Goal: Transaction & Acquisition: Purchase product/service

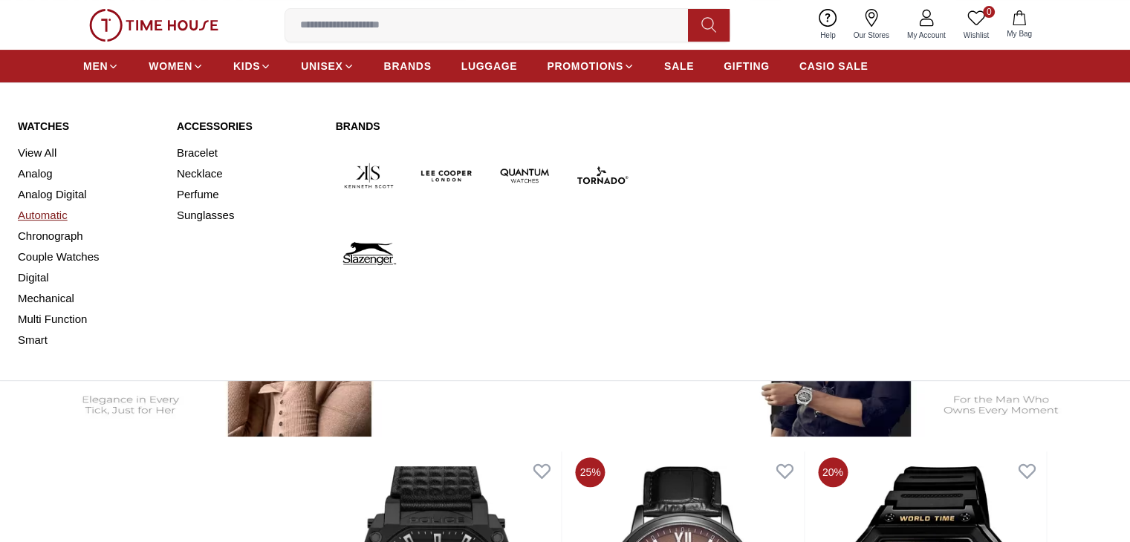
click at [52, 218] on link "Automatic" at bounding box center [88, 215] width 141 height 21
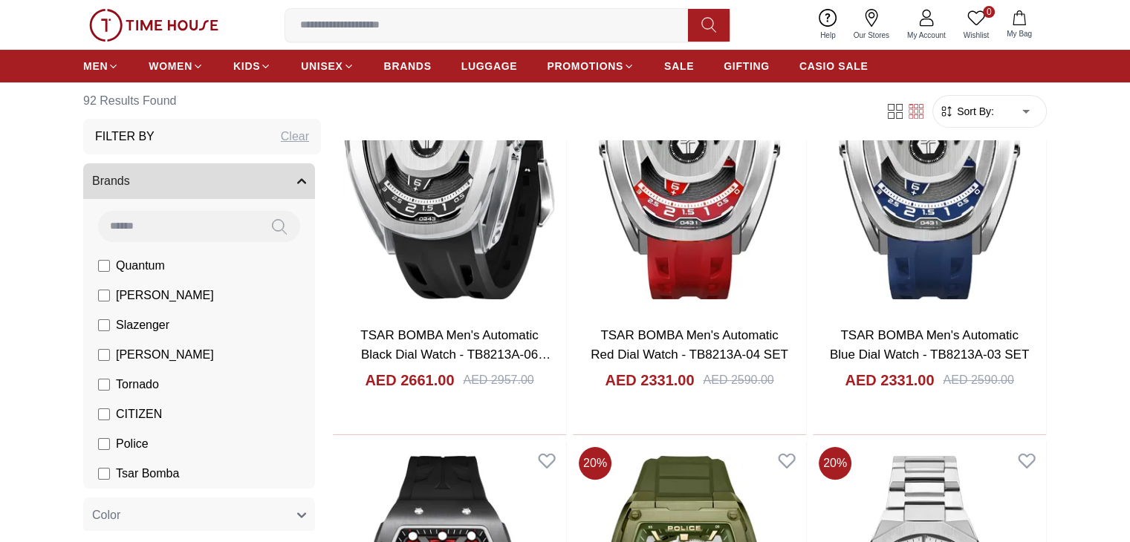
scroll to position [238, 0]
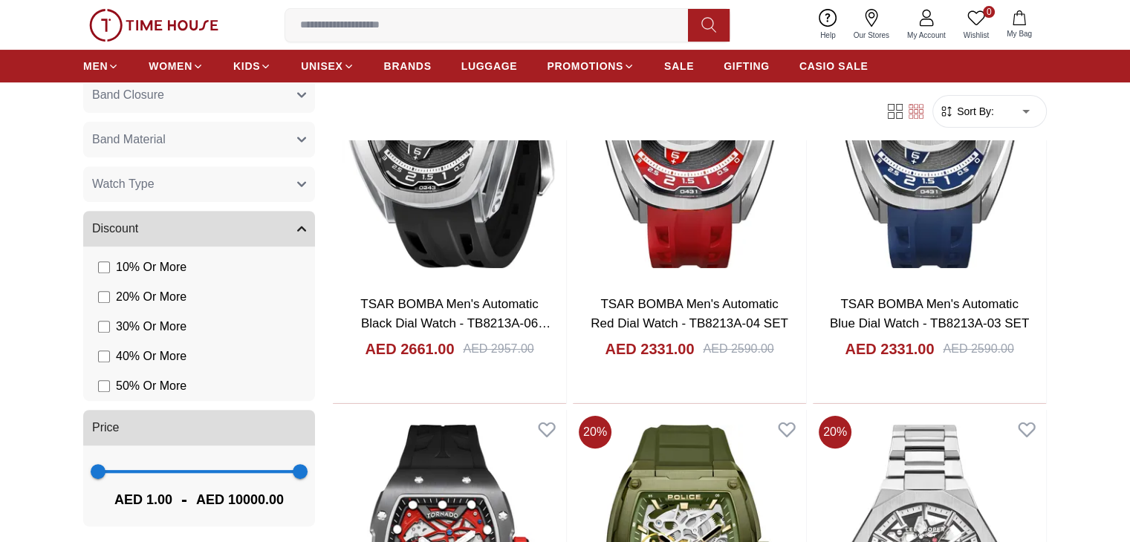
scroll to position [648, 0]
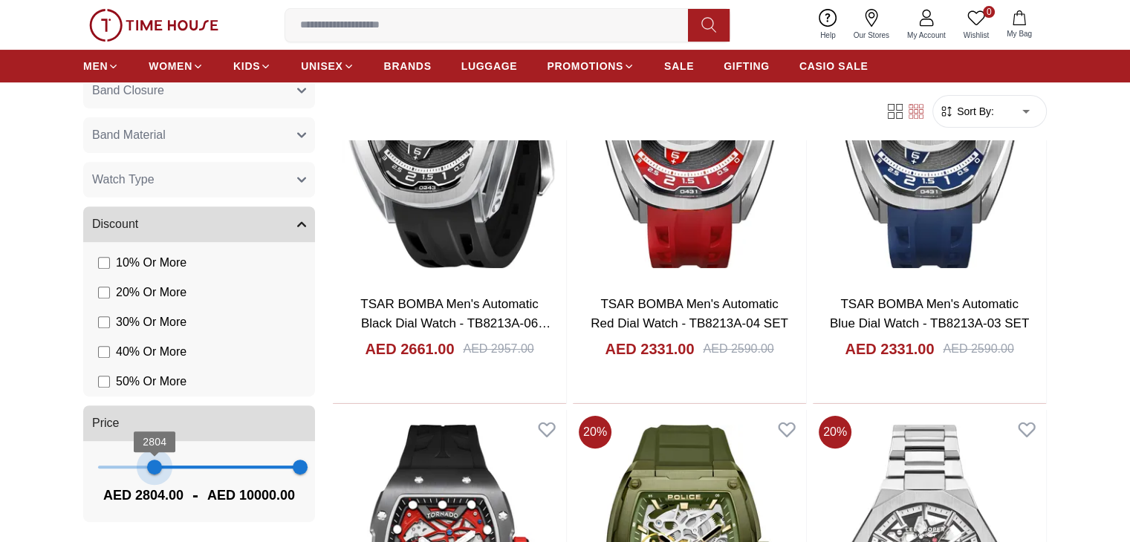
click at [152, 464] on span "2804 10000" at bounding box center [199, 467] width 202 height 22
type input "*"
drag, startPoint x: 152, startPoint y: 464, endPoint x: 42, endPoint y: 481, distance: 110.6
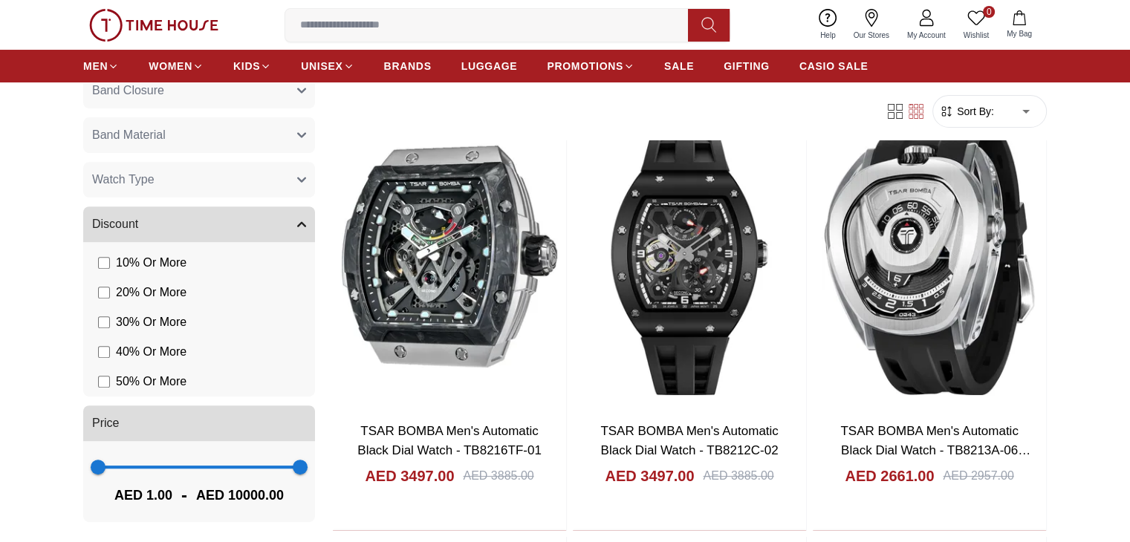
scroll to position [143, 0]
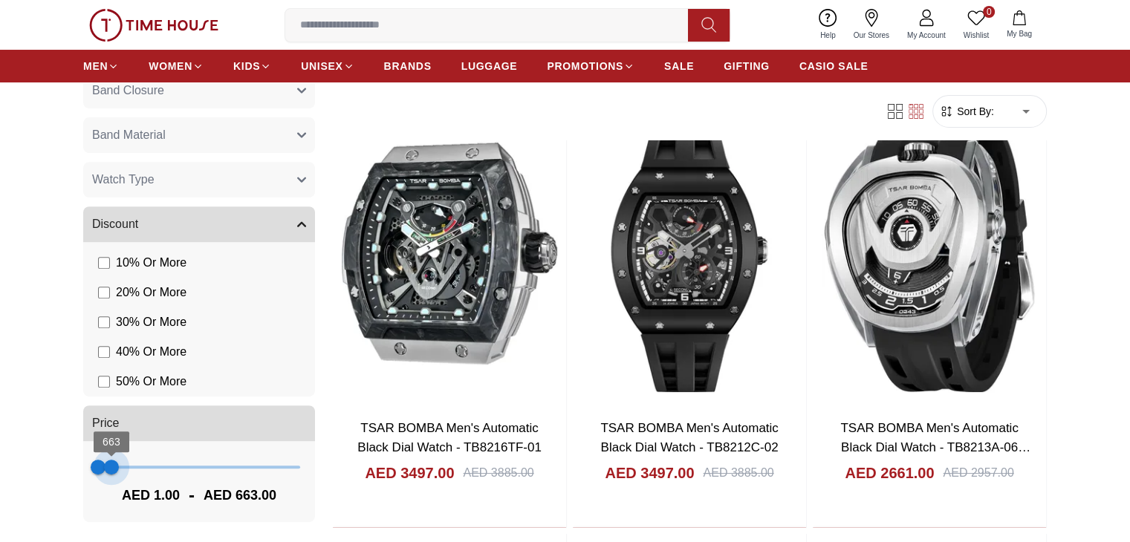
drag, startPoint x: 285, startPoint y: 463, endPoint x: 111, endPoint y: 485, distance: 174.6
click at [111, 485] on div "1 663 AED 1.00 - AED 663.00" at bounding box center [199, 481] width 232 height 81
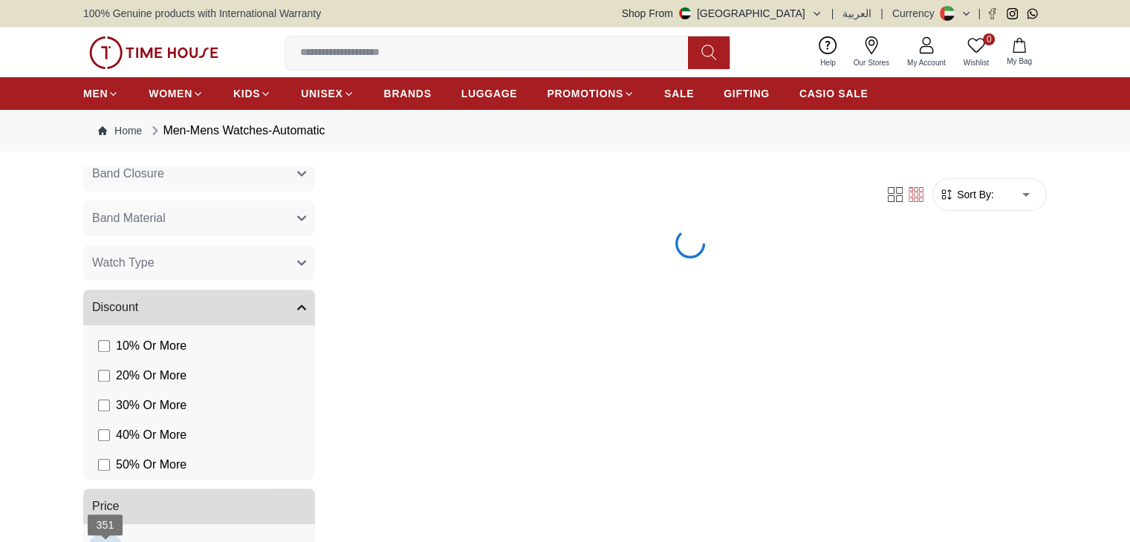
click at [105, 470] on div "Brands Quantum [PERSON_NAME] Slazenger [PERSON_NAME] Tornado CITIZEN Police Tsa…" at bounding box center [202, 107] width 238 height 1016
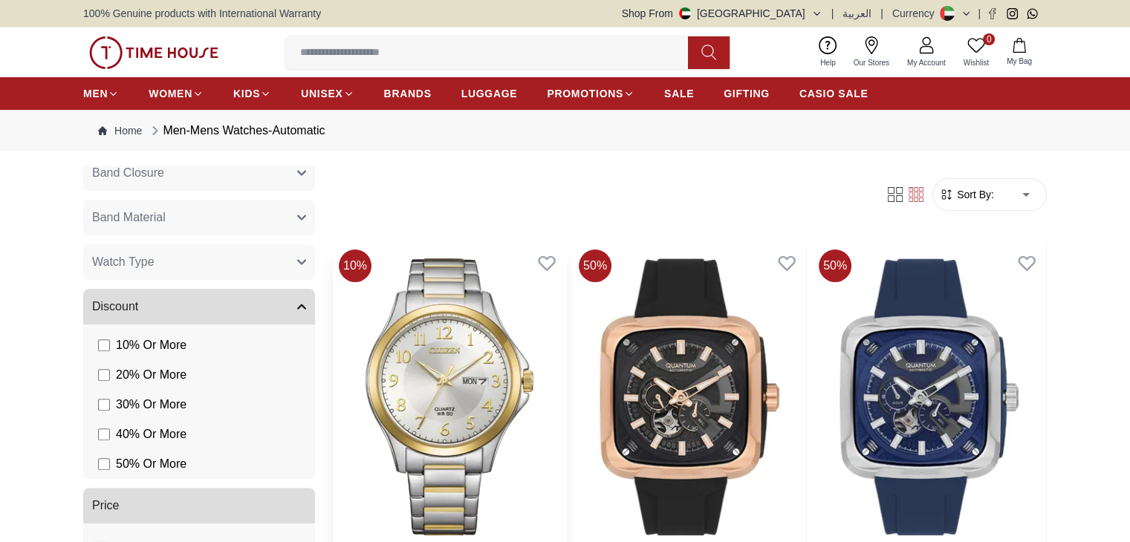
scroll to position [559, 0]
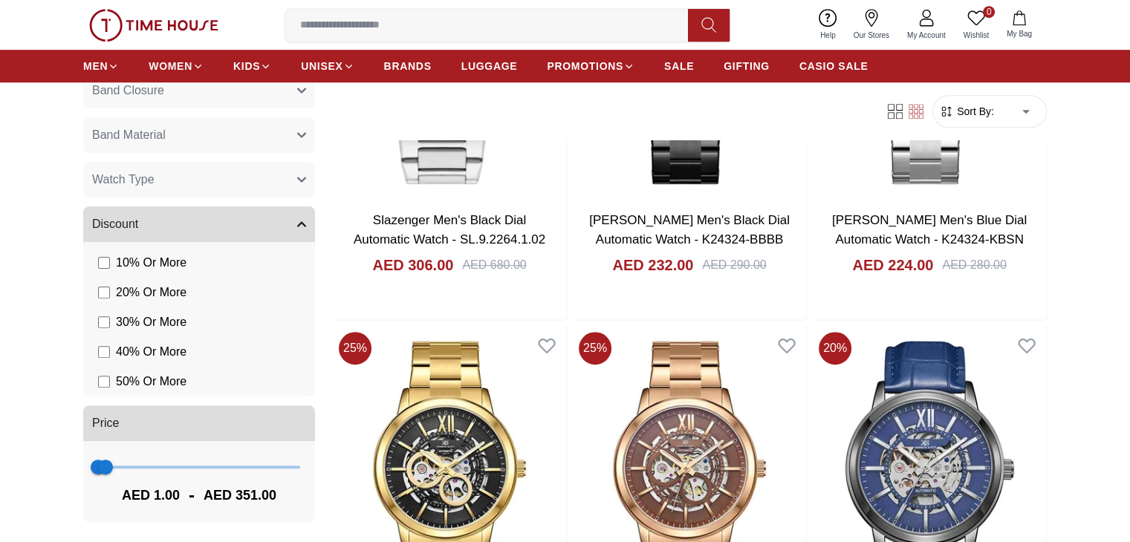
scroll to position [791, 0]
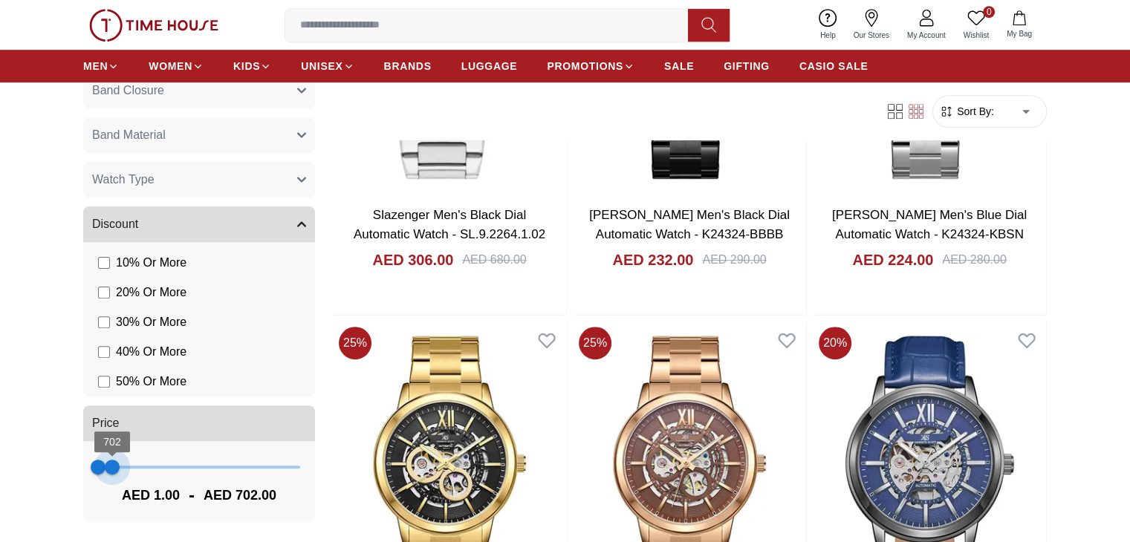
type input "***"
click at [111, 473] on span "663" at bounding box center [111, 467] width 15 height 15
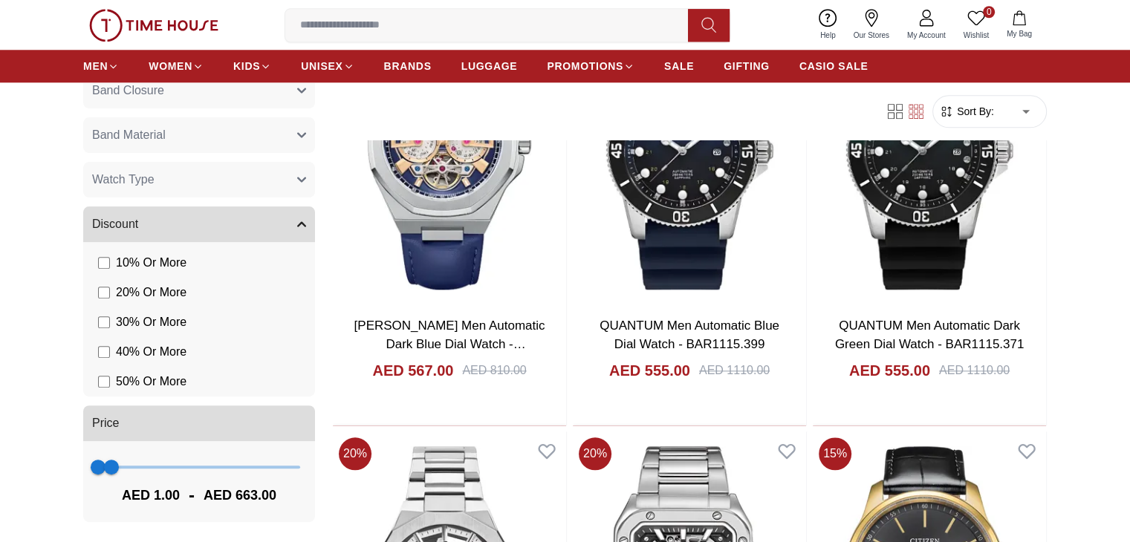
scroll to position [1643, 0]
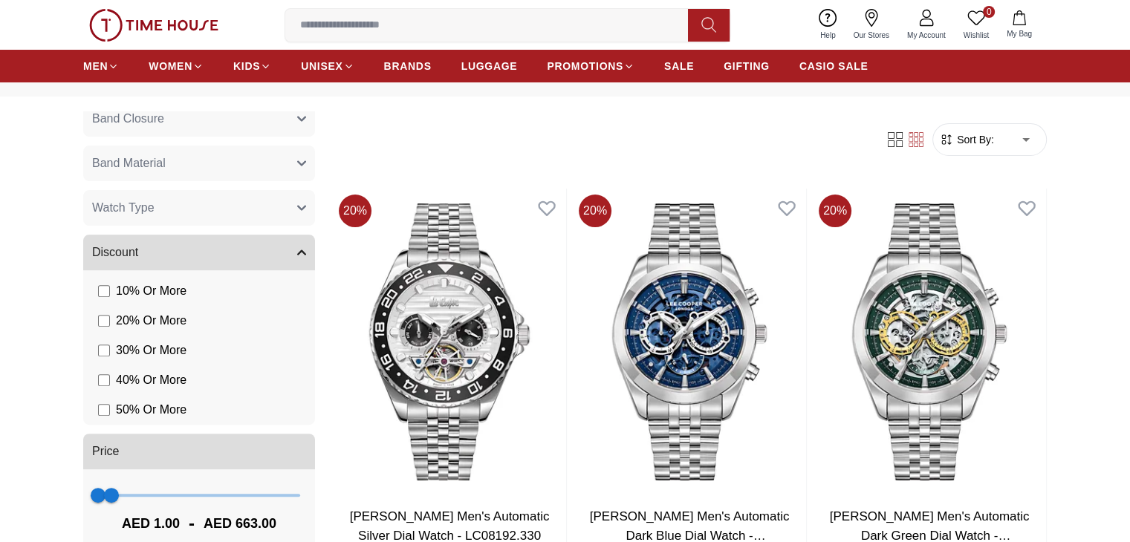
scroll to position [47, 0]
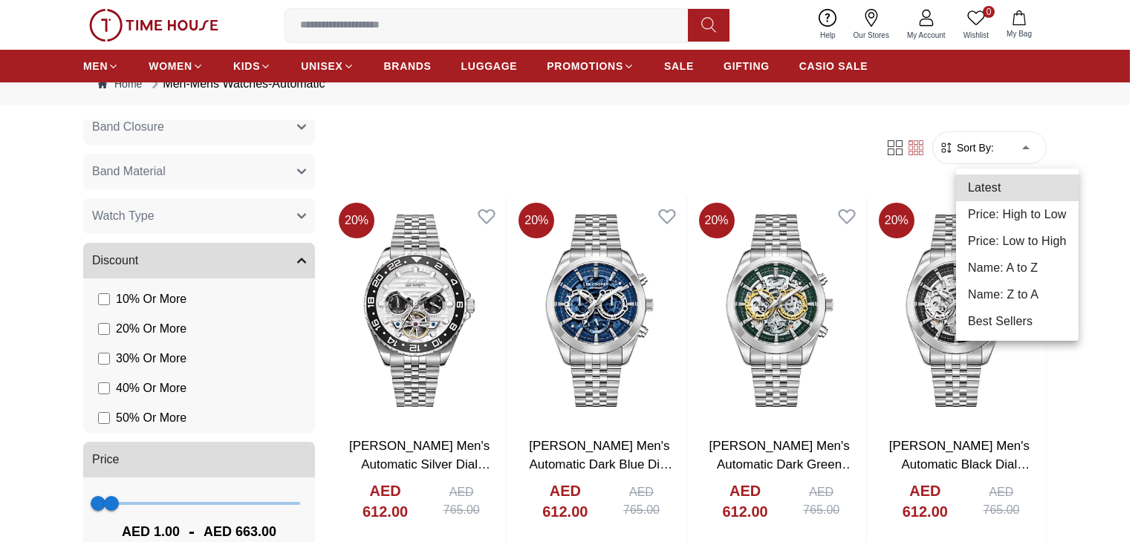
click at [1029, 204] on li "Price: High to Low" at bounding box center [1017, 214] width 123 height 27
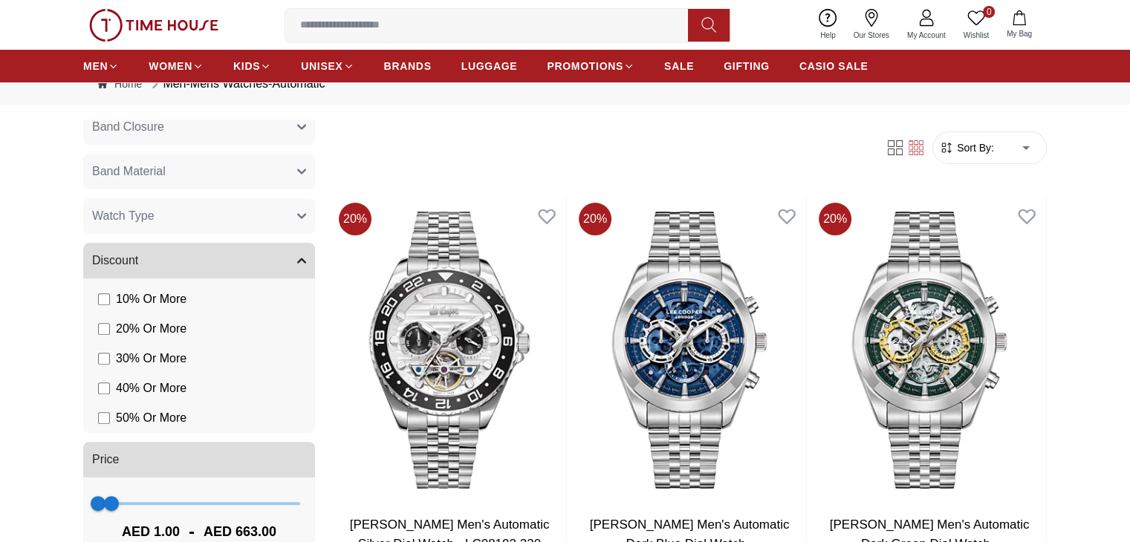
type input "*"
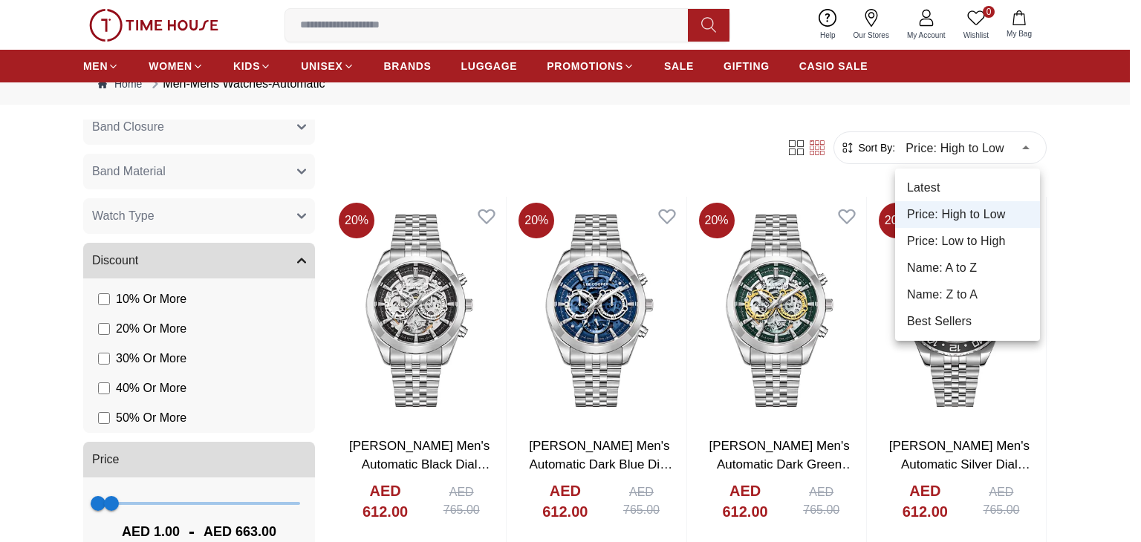
click at [1077, 184] on div at bounding box center [570, 271] width 1141 height 542
click at [1086, 185] on div at bounding box center [570, 271] width 1141 height 542
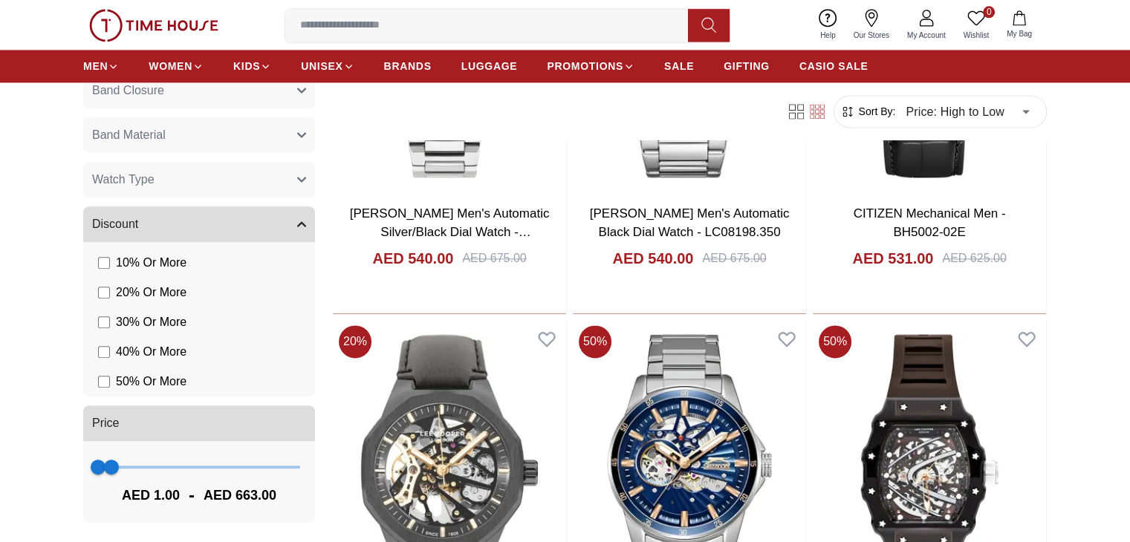
scroll to position [2128, 0]
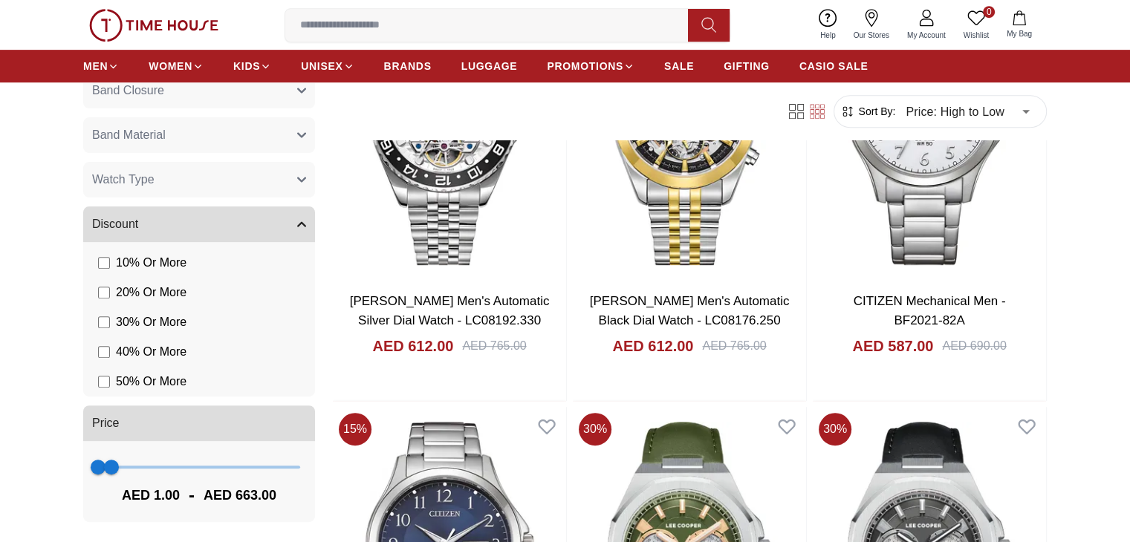
scroll to position [230, 0]
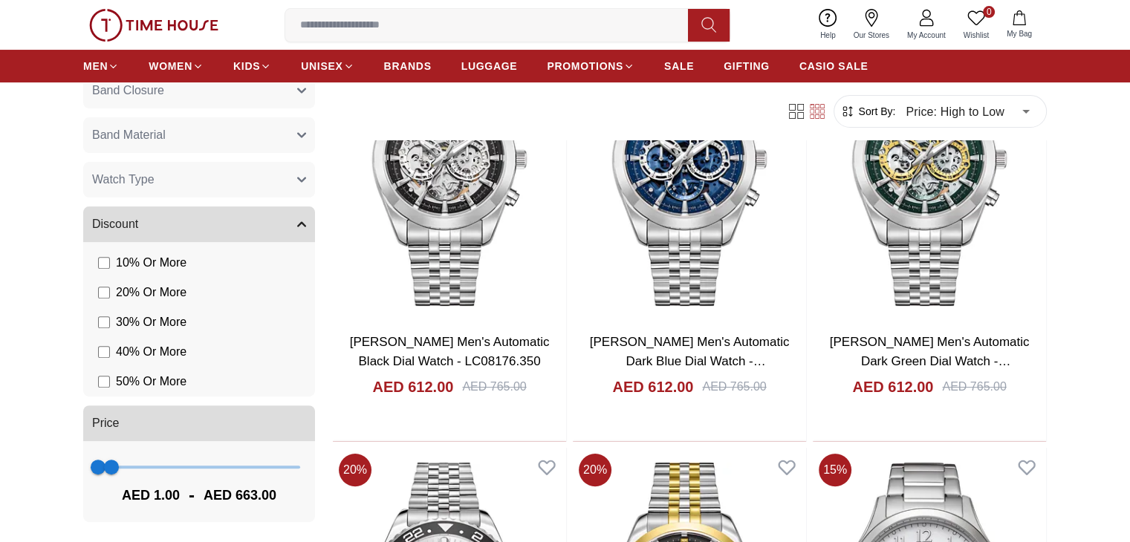
click at [272, 182] on button "Watch Type" at bounding box center [199, 180] width 232 height 36
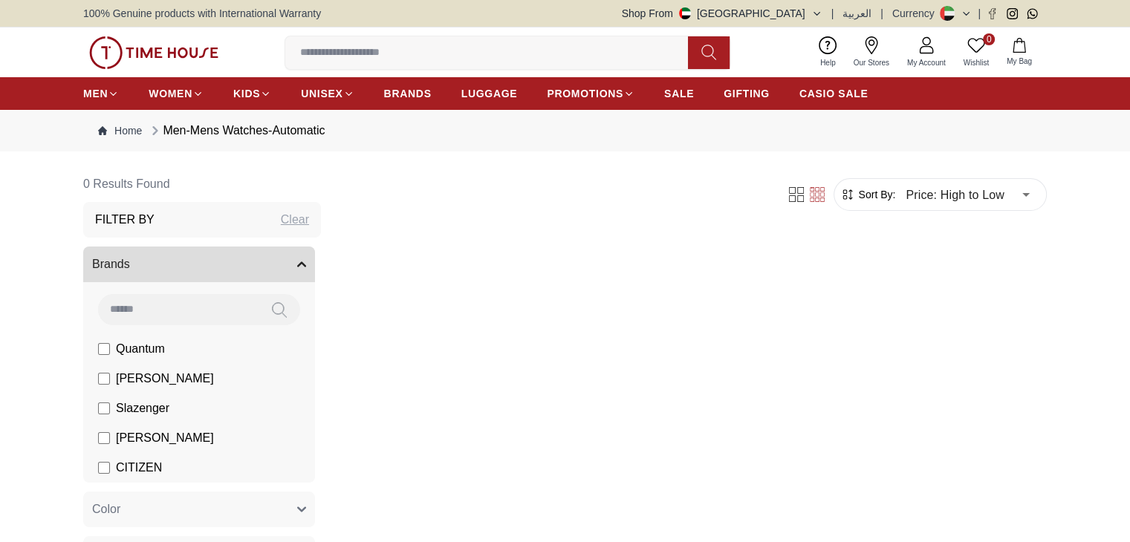
click at [161, 261] on button "Brands" at bounding box center [199, 265] width 232 height 36
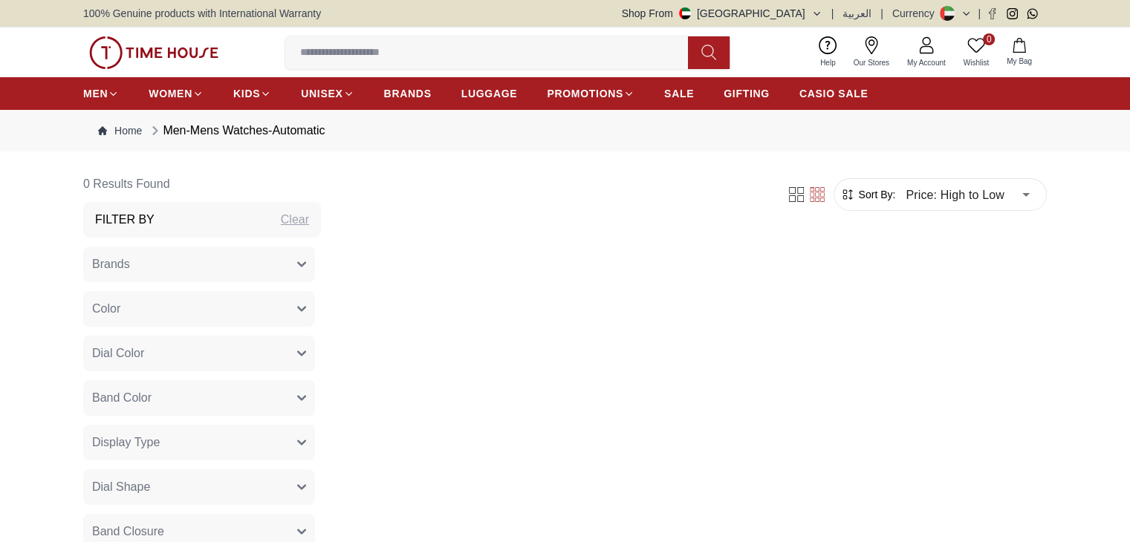
click at [241, 479] on button "Dial Shape" at bounding box center [199, 488] width 232 height 36
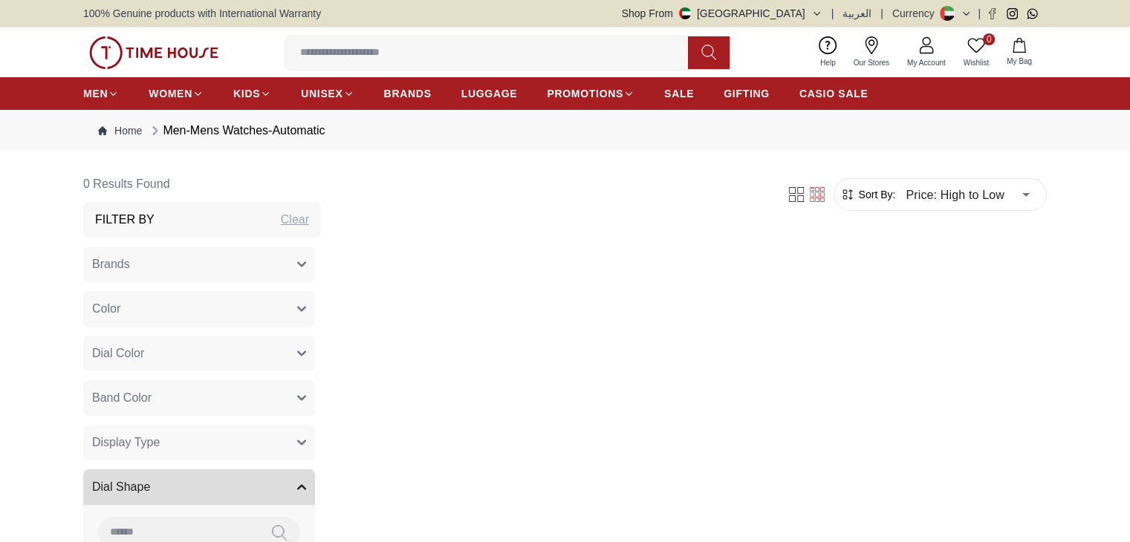
click at [207, 448] on button "Display Type" at bounding box center [199, 443] width 232 height 36
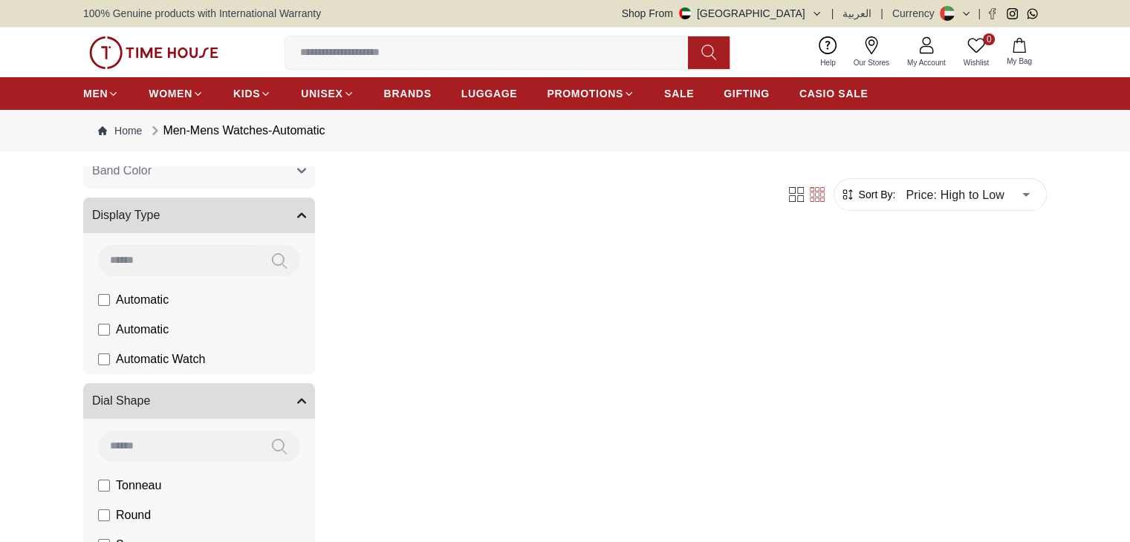
scroll to position [226, 0]
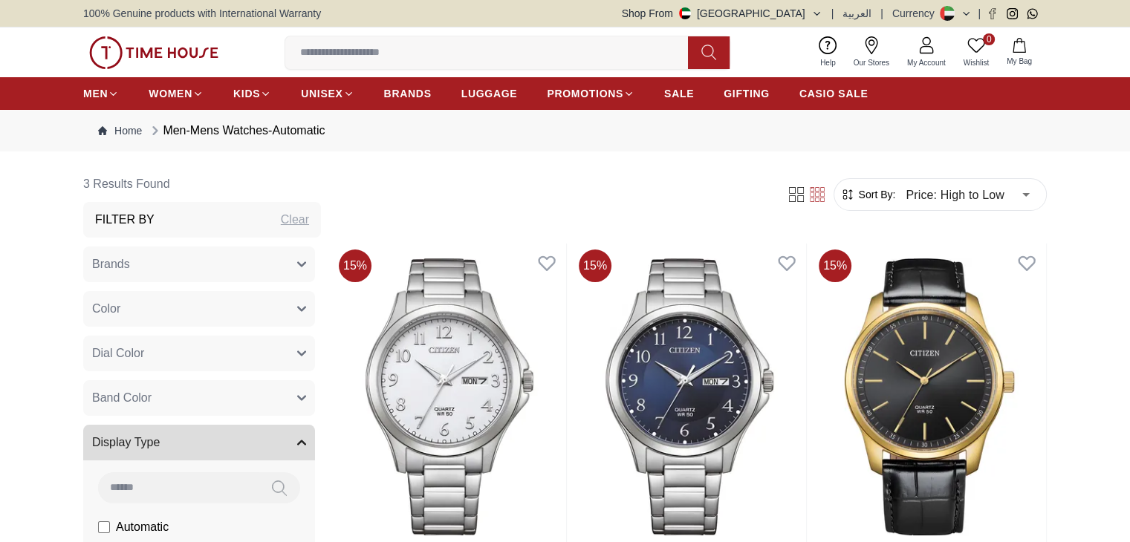
click at [276, 266] on button "Brands" at bounding box center [199, 265] width 232 height 36
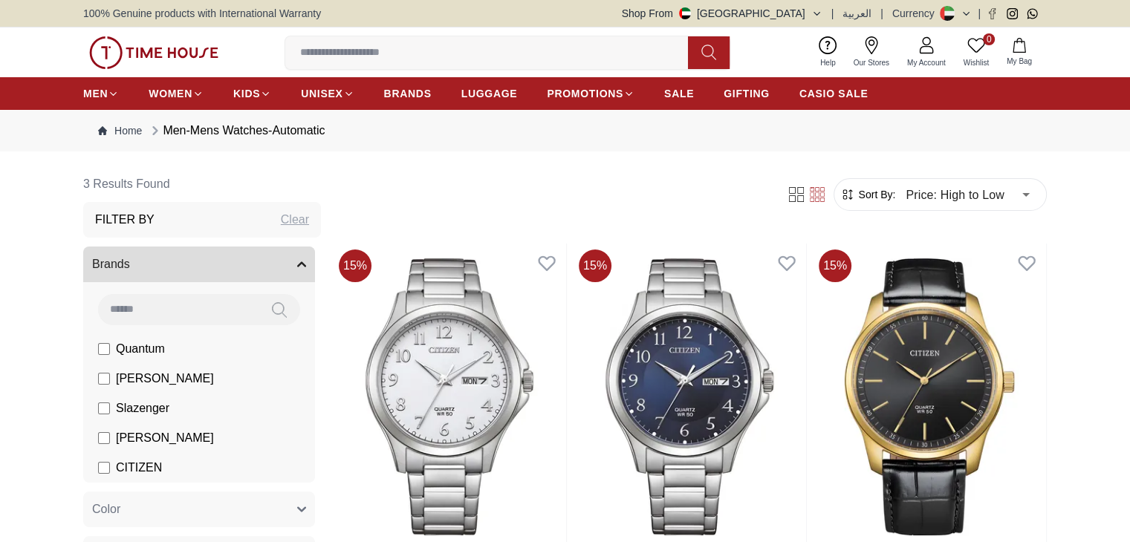
click at [276, 266] on button "Brands" at bounding box center [199, 265] width 232 height 36
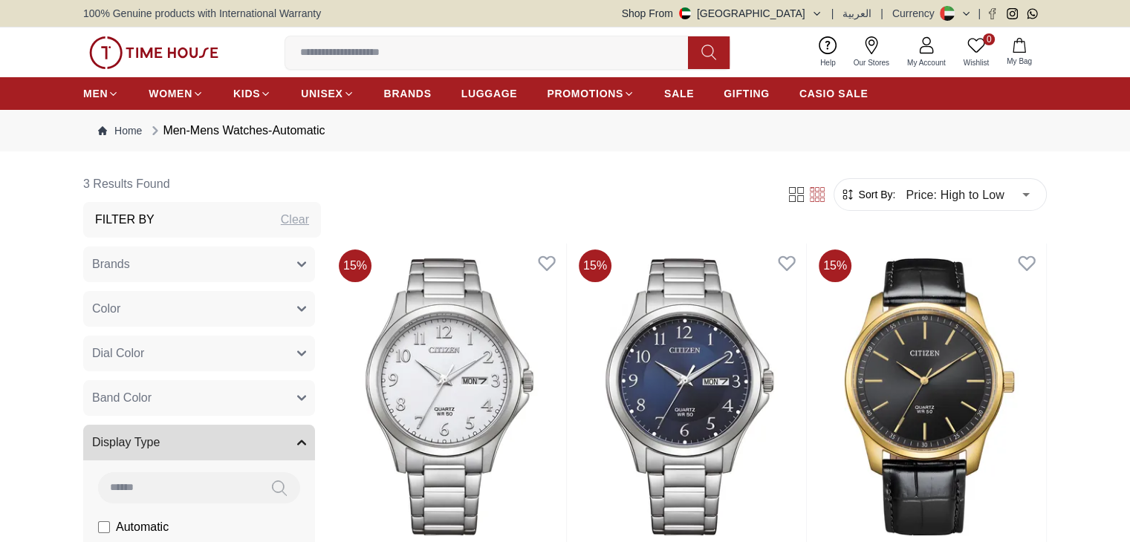
click at [285, 314] on button "Color" at bounding box center [199, 309] width 232 height 36
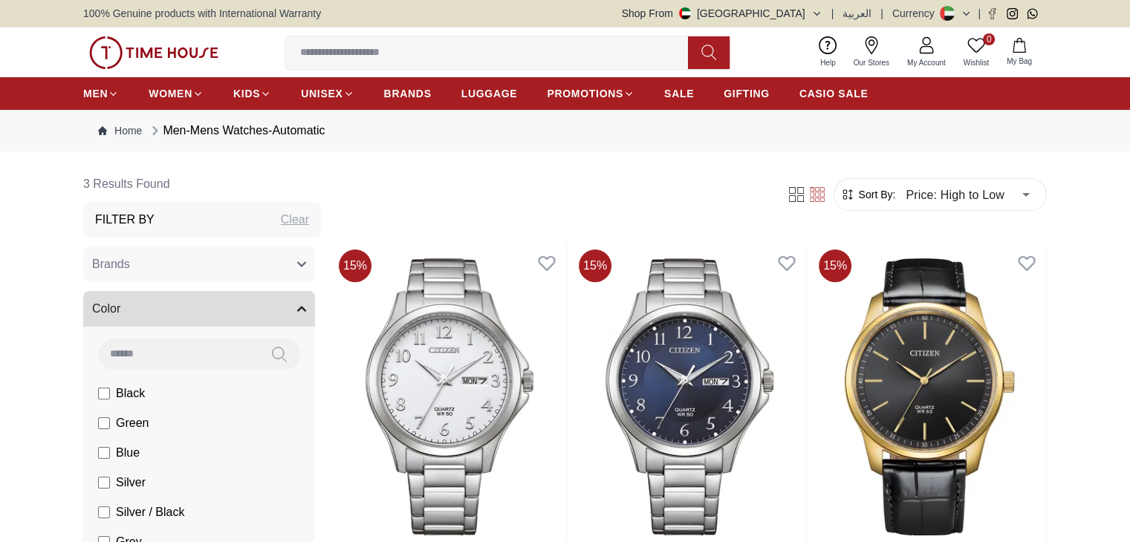
click at [263, 266] on button "Brands" at bounding box center [199, 265] width 232 height 36
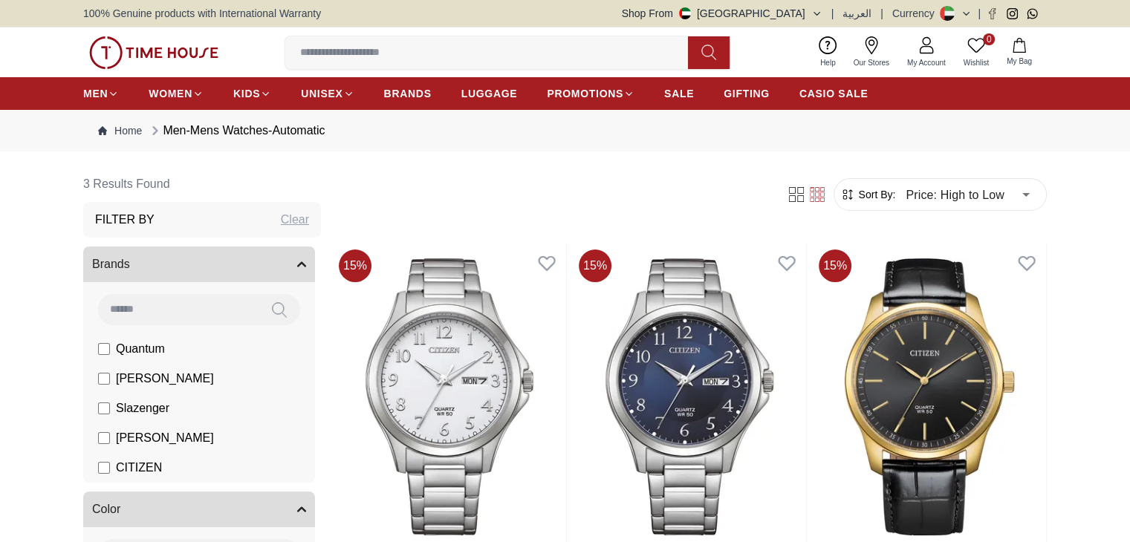
click at [273, 279] on button "Brands" at bounding box center [199, 265] width 232 height 36
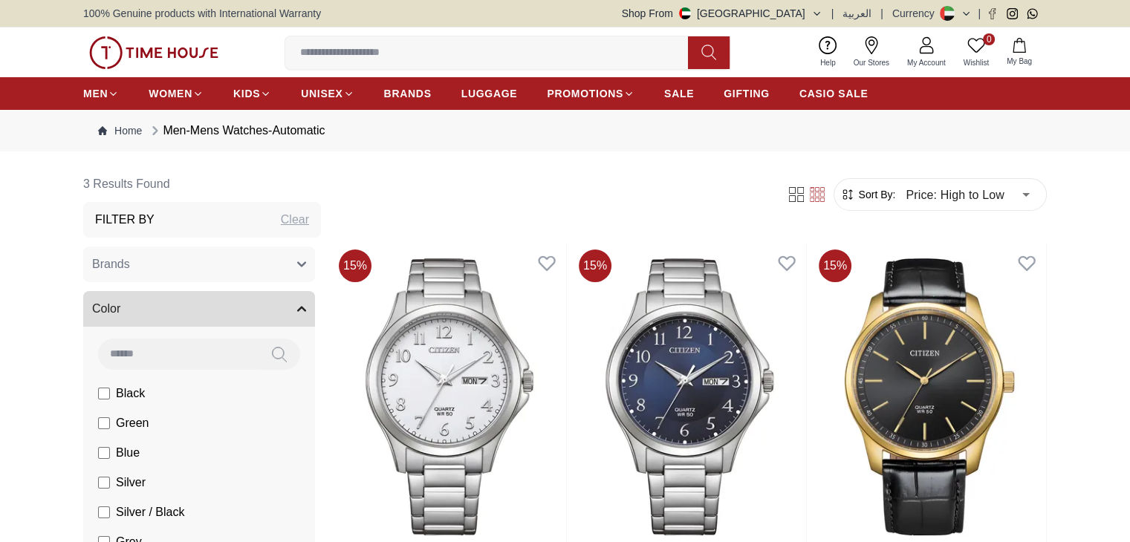
click at [277, 297] on button "Color" at bounding box center [199, 309] width 232 height 36
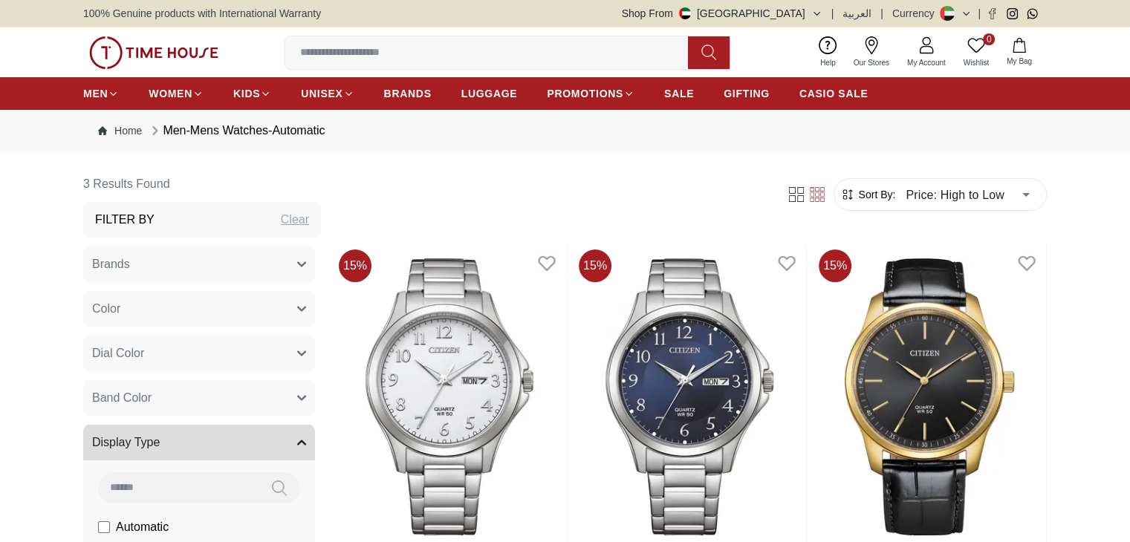
click at [270, 454] on button "Display Type" at bounding box center [199, 443] width 232 height 36
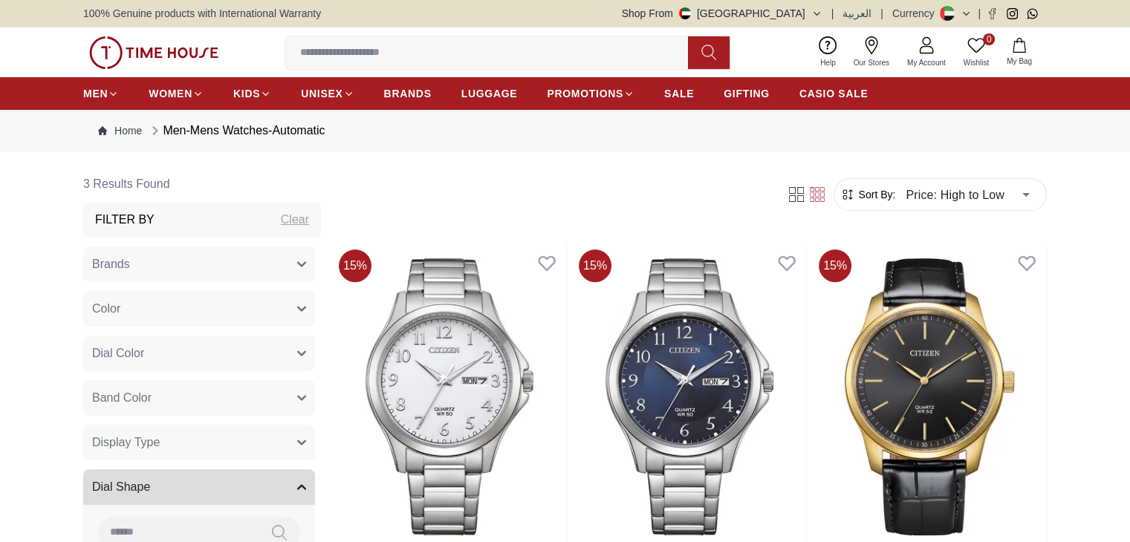
click at [276, 482] on button "Dial Shape" at bounding box center [199, 488] width 232 height 36
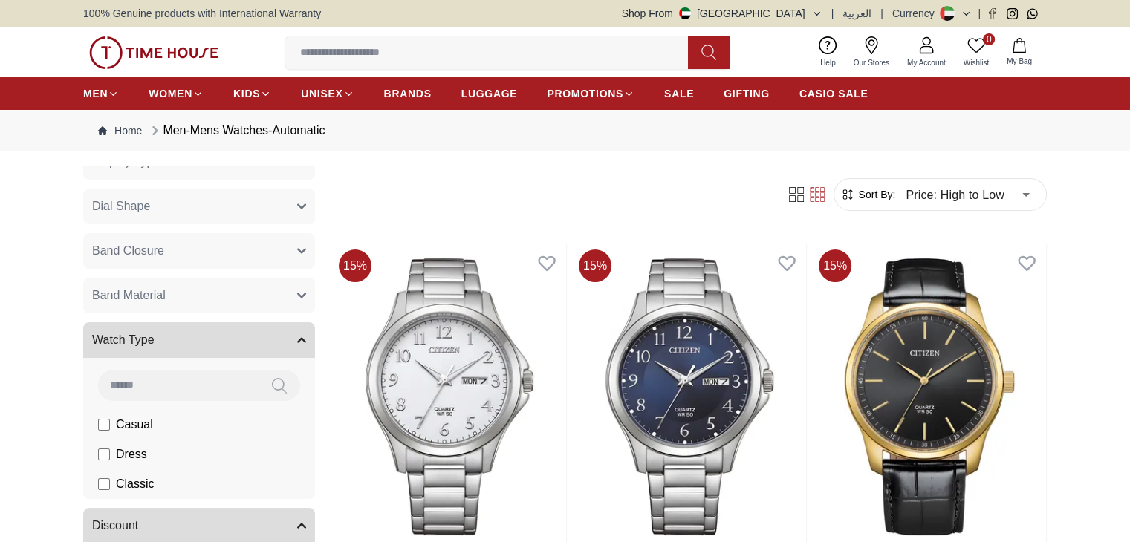
scroll to position [299, 0]
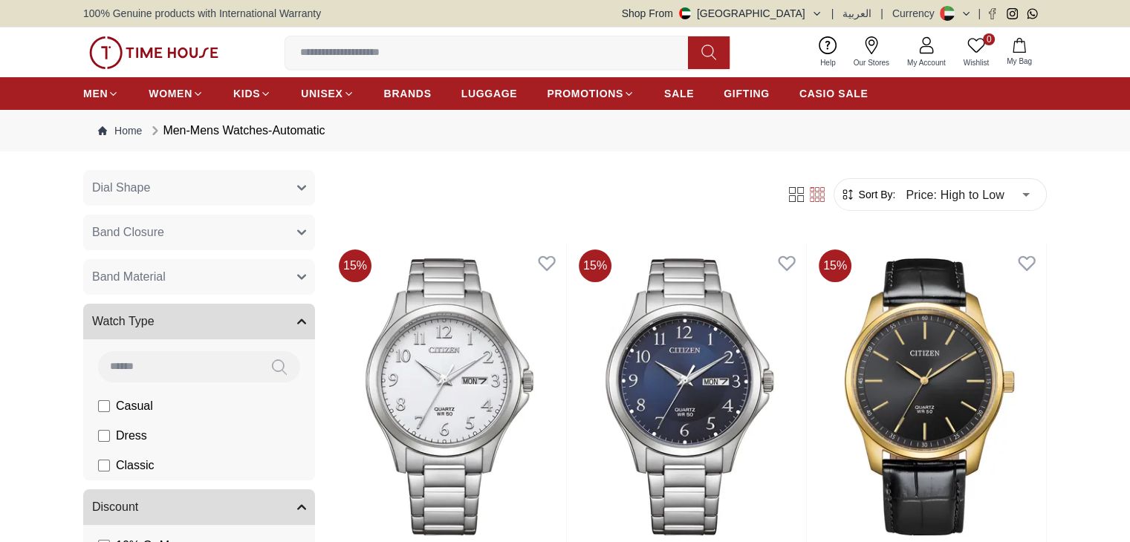
click at [275, 314] on button "Watch Type" at bounding box center [199, 322] width 232 height 36
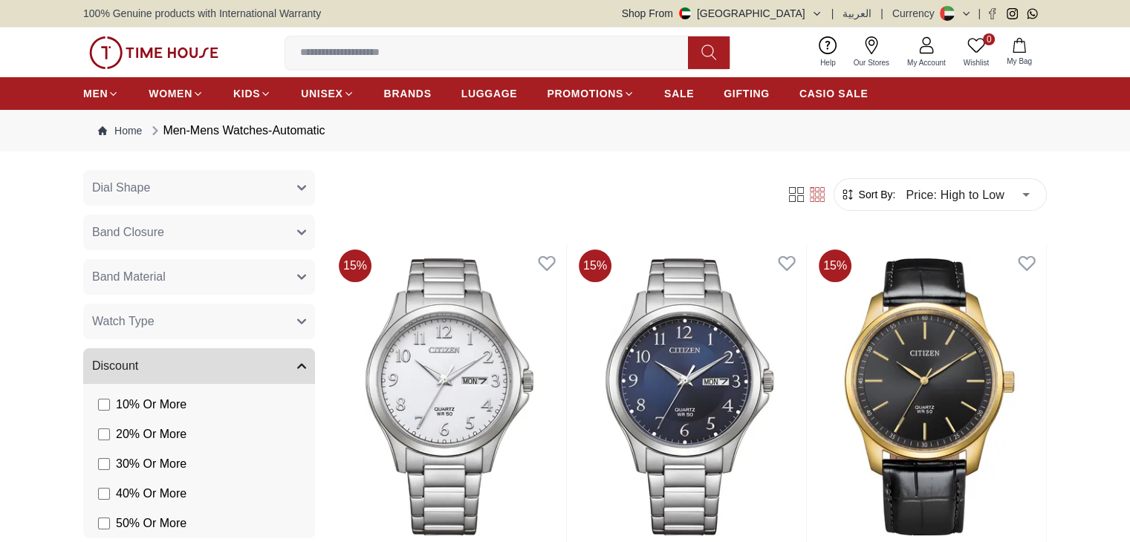
click at [276, 371] on button "Discount" at bounding box center [199, 367] width 232 height 36
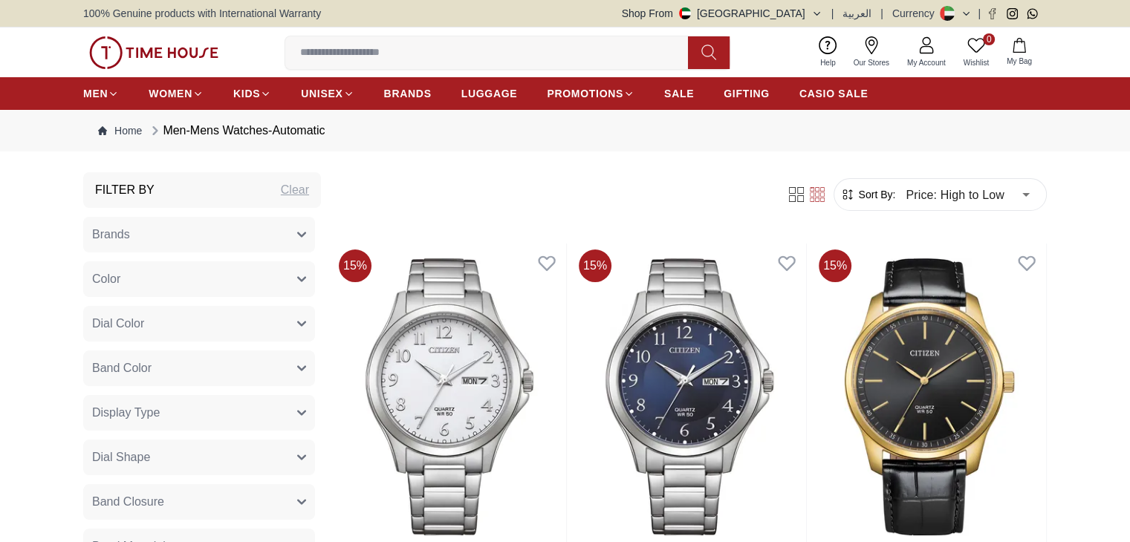
scroll to position [204, 0]
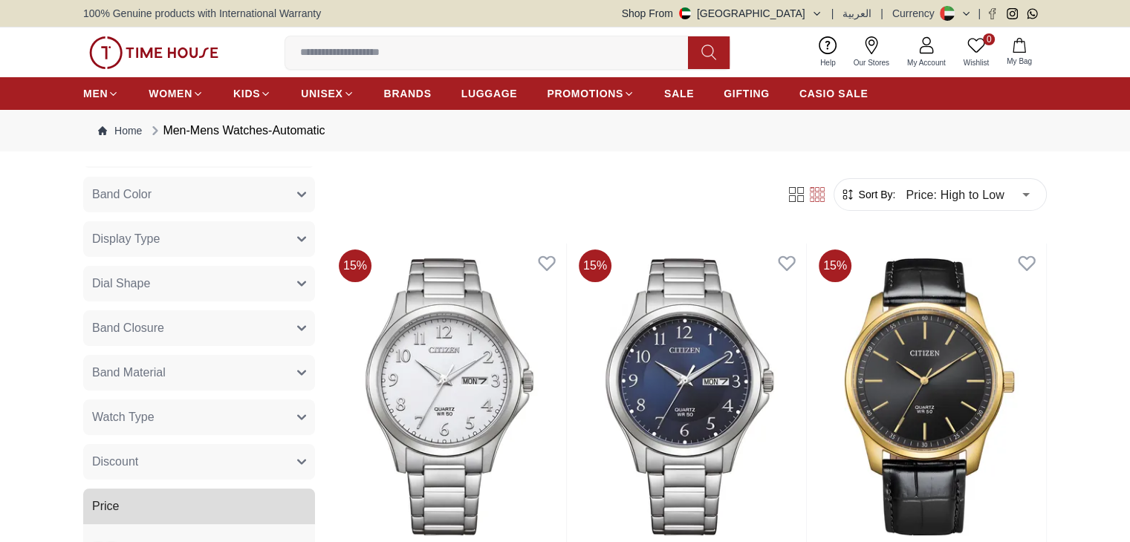
click at [291, 509] on button "Price" at bounding box center [199, 507] width 232 height 36
click at [844, 102] on link "CASIO SALE" at bounding box center [834, 93] width 69 height 27
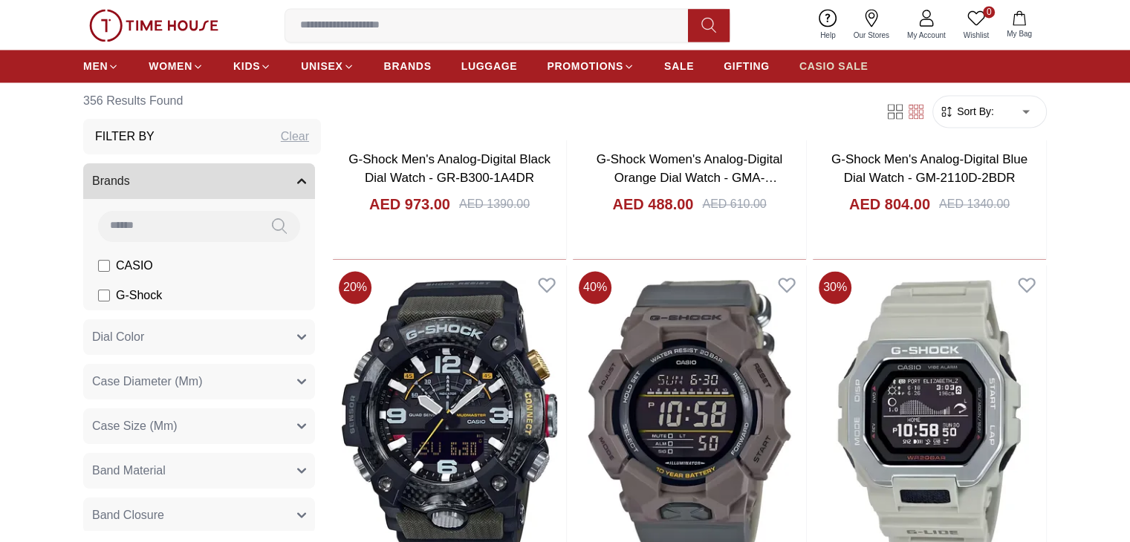
scroll to position [2498, 0]
